Goal: Task Accomplishment & Management: Use online tool/utility

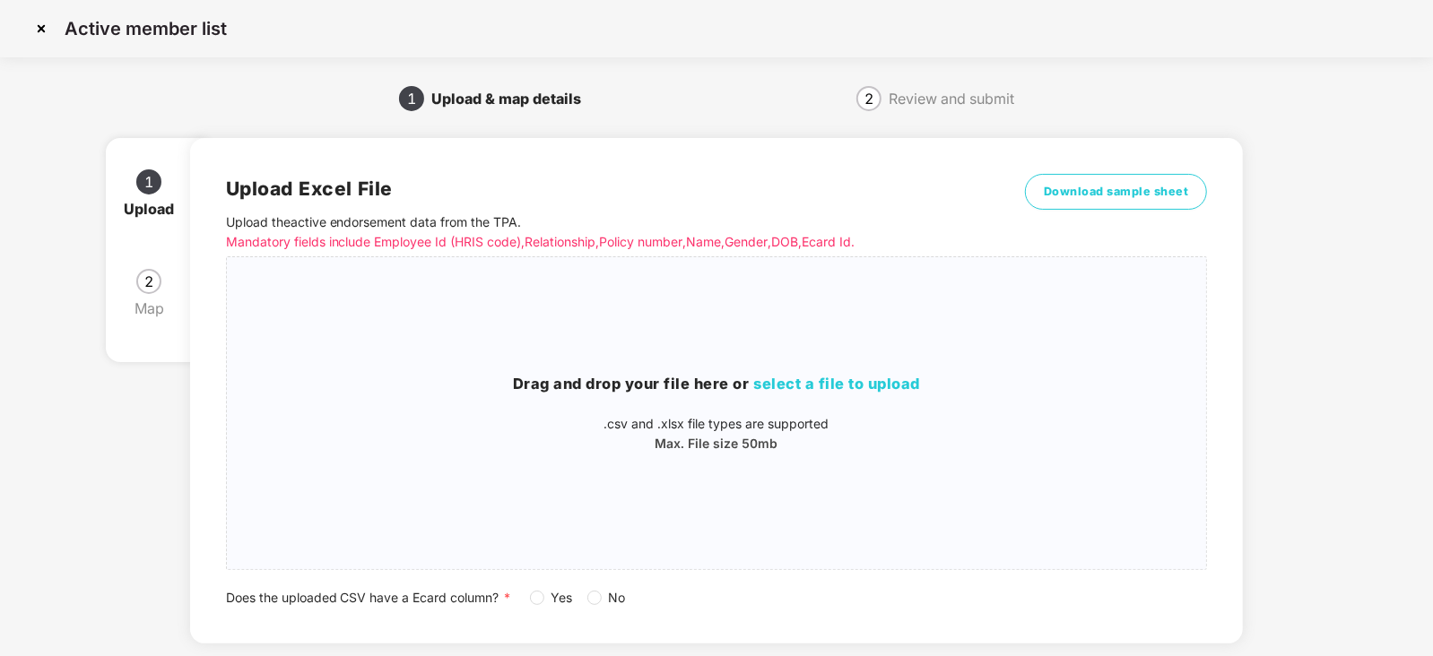
click at [42, 37] on img at bounding box center [41, 28] width 29 height 29
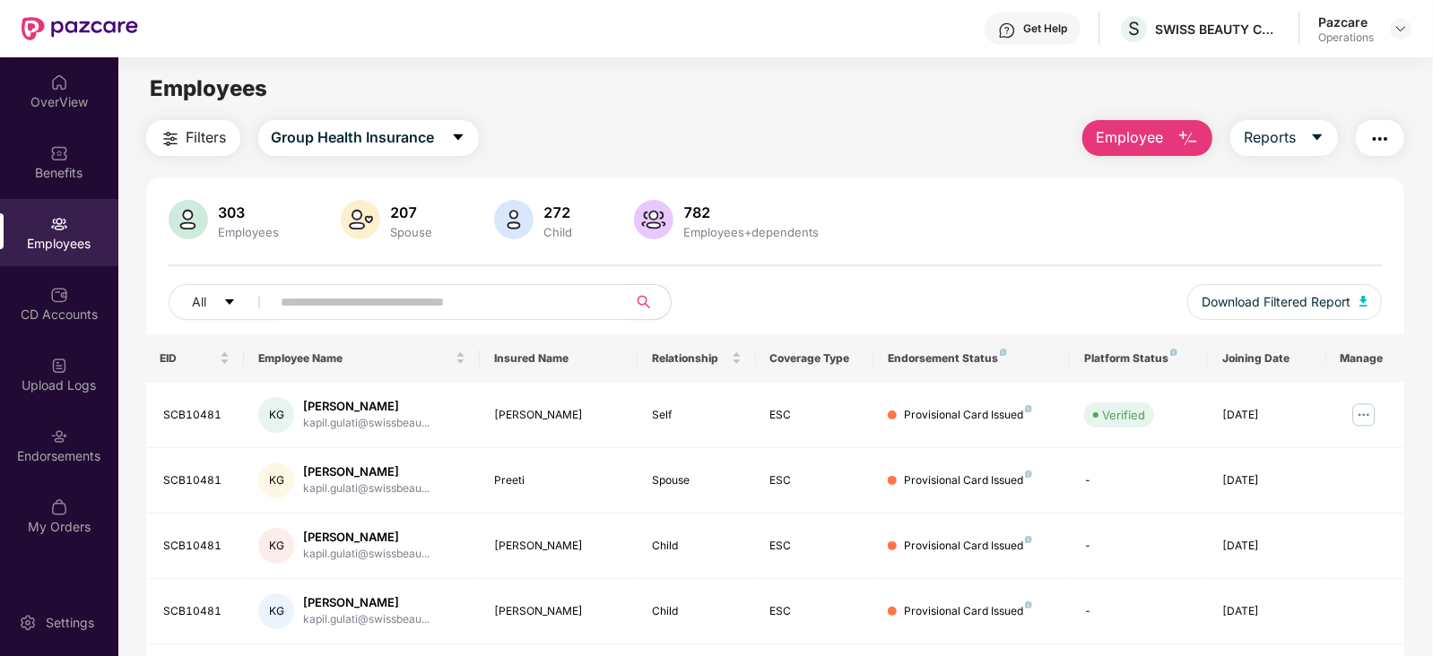
click at [1396, 139] on button "button" at bounding box center [1380, 138] width 48 height 36
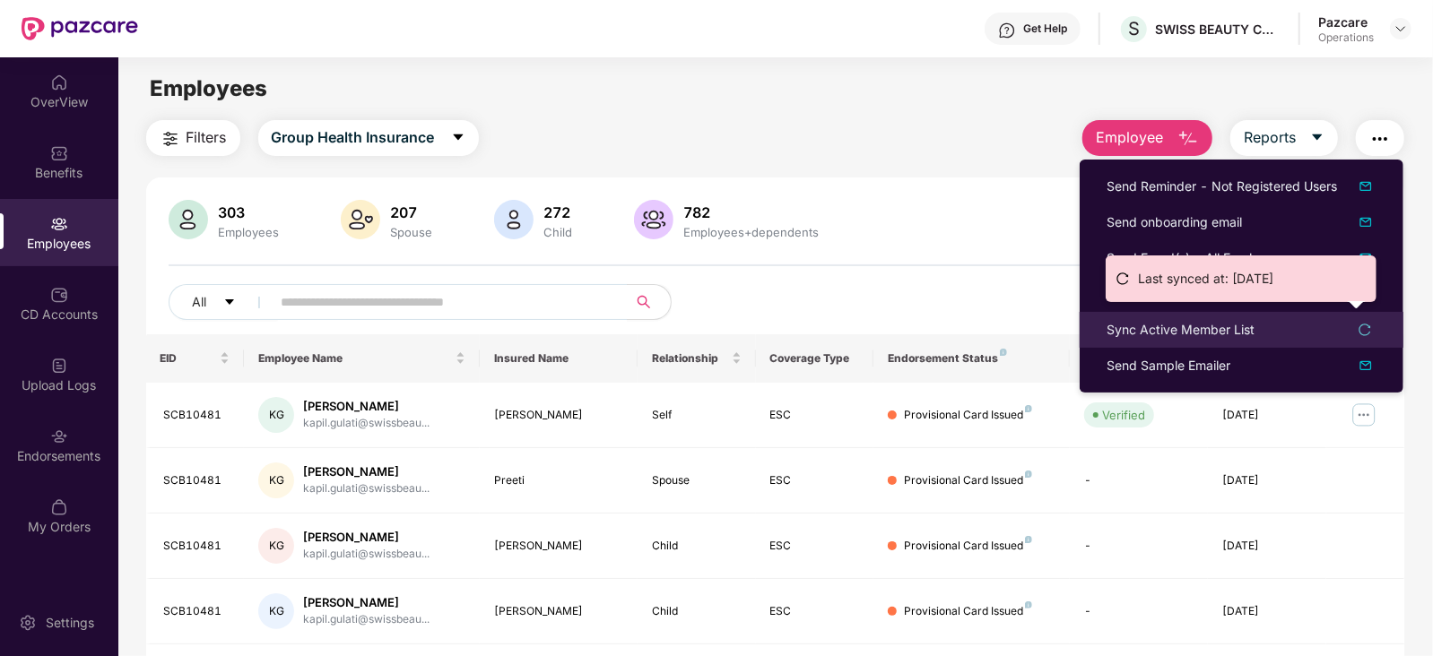
click at [1274, 329] on div "Sync Active Member List" at bounding box center [1241, 330] width 270 height 20
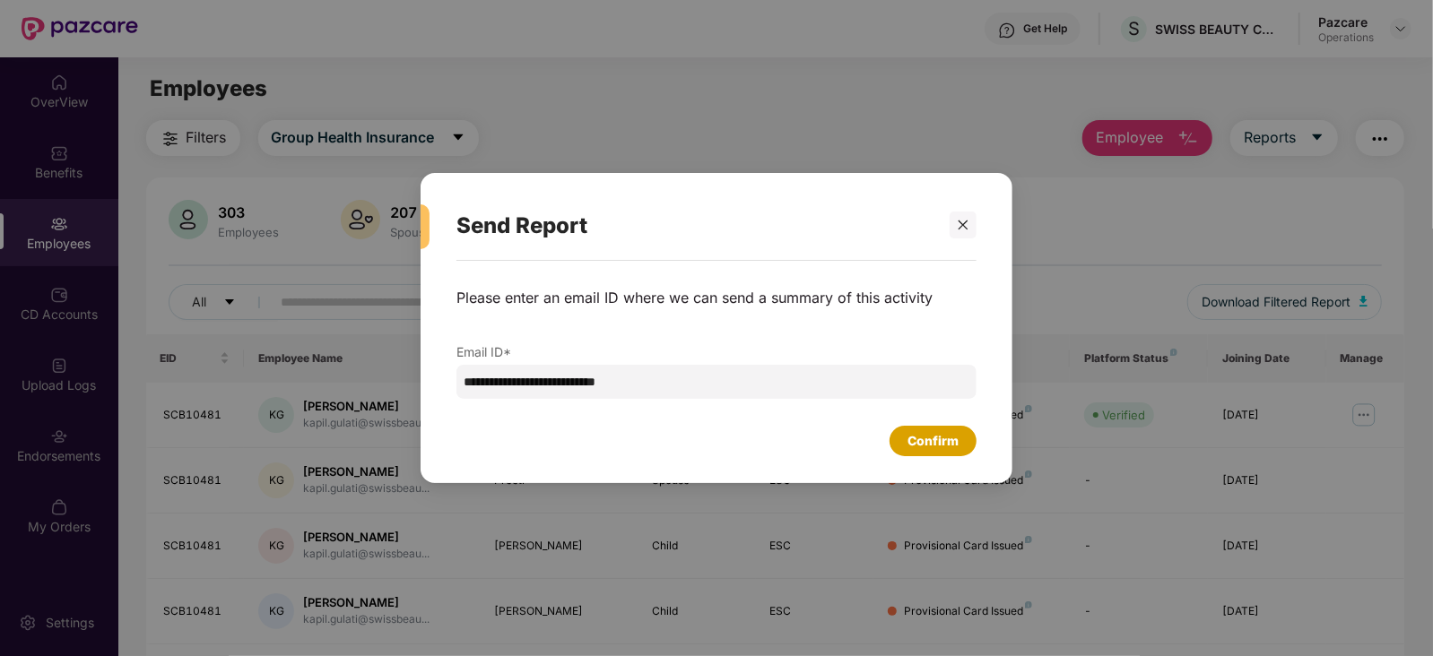
click at [931, 438] on div "Confirm" at bounding box center [932, 441] width 51 height 20
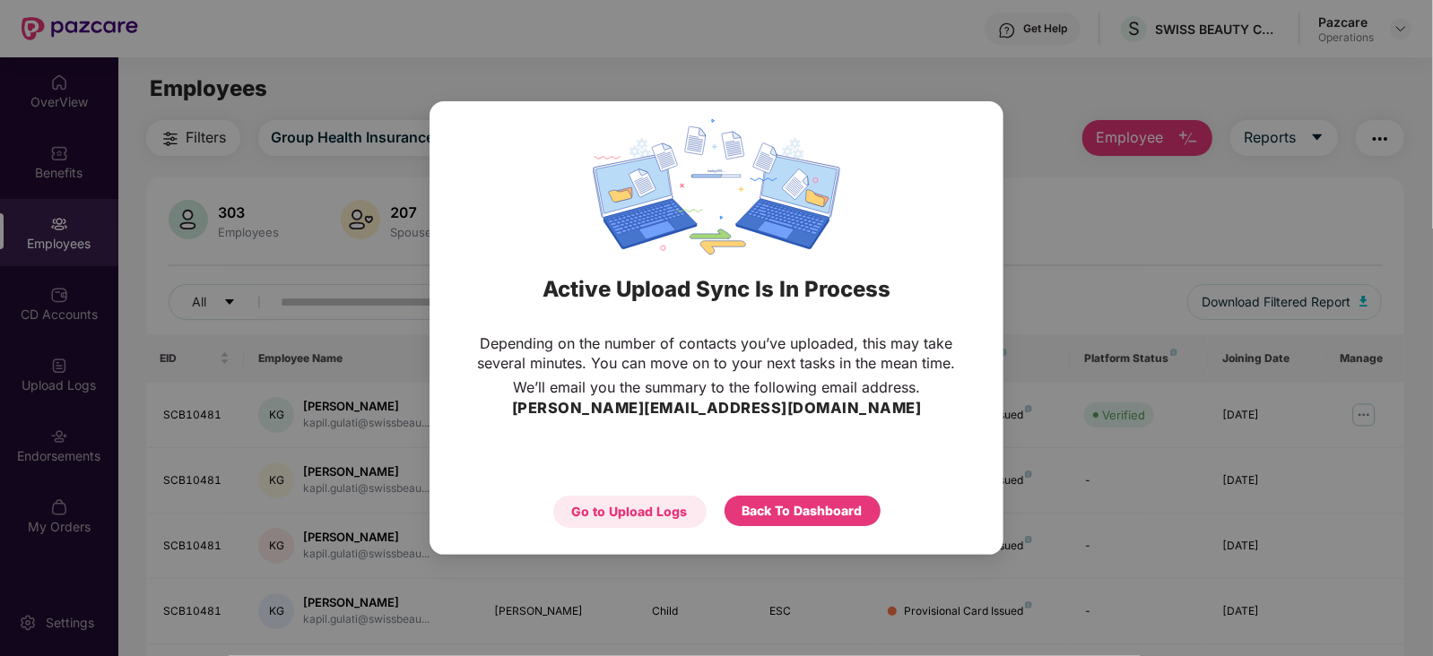
click at [594, 506] on div "Go to Upload Logs" at bounding box center [630, 512] width 116 height 20
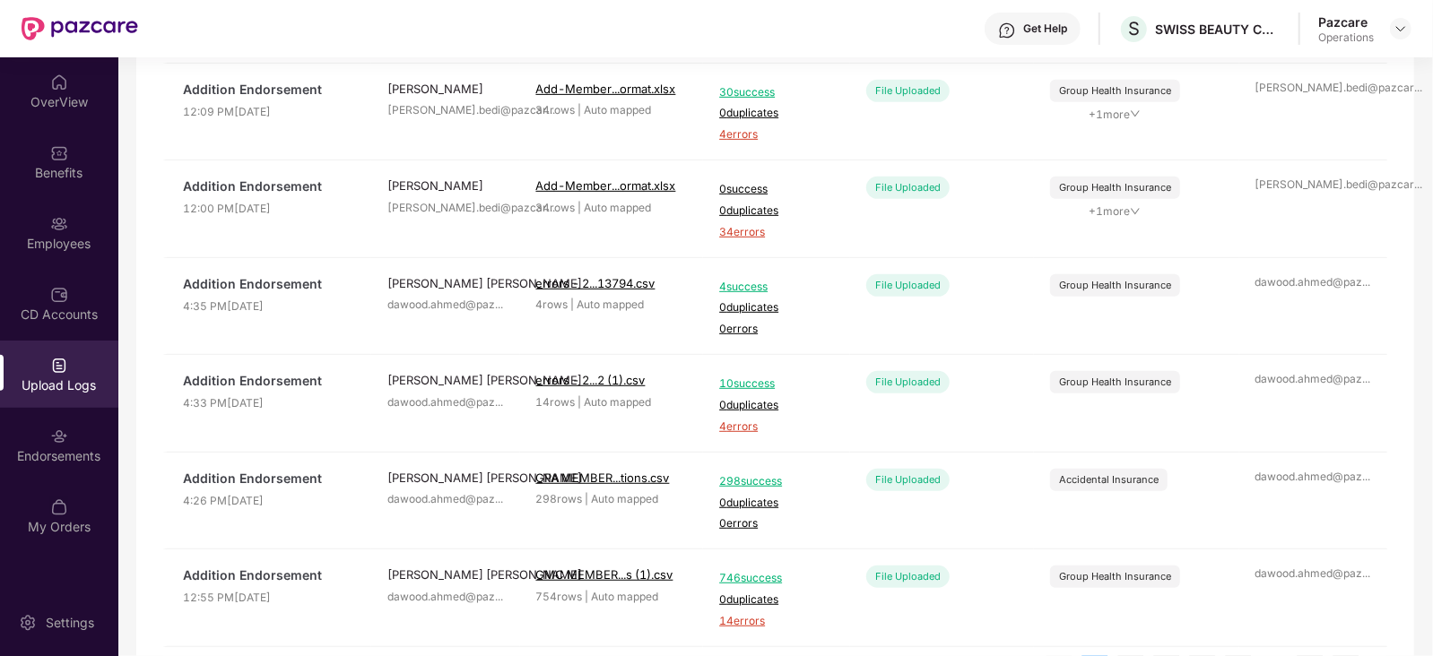
scroll to position [573, 0]
